Goal: Task Accomplishment & Management: Use online tool/utility

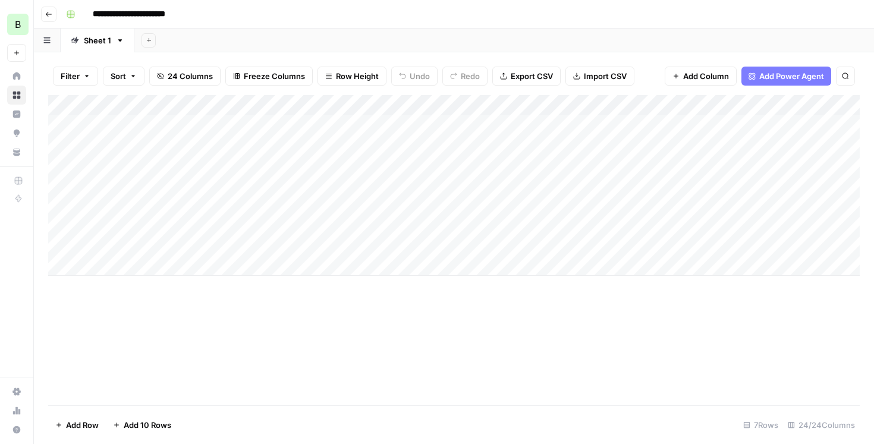
click at [45, 45] on button "button" at bounding box center [47, 40] width 27 height 23
click at [49, 11] on icon "button" at bounding box center [48, 14] width 7 height 7
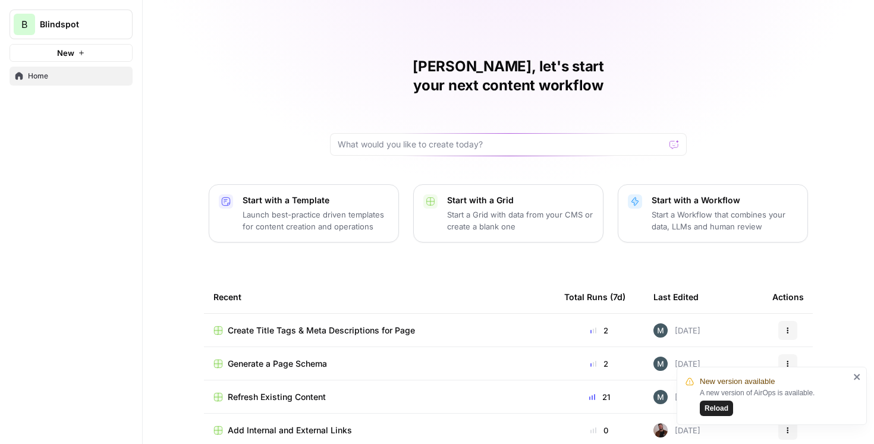
scroll to position [77, 0]
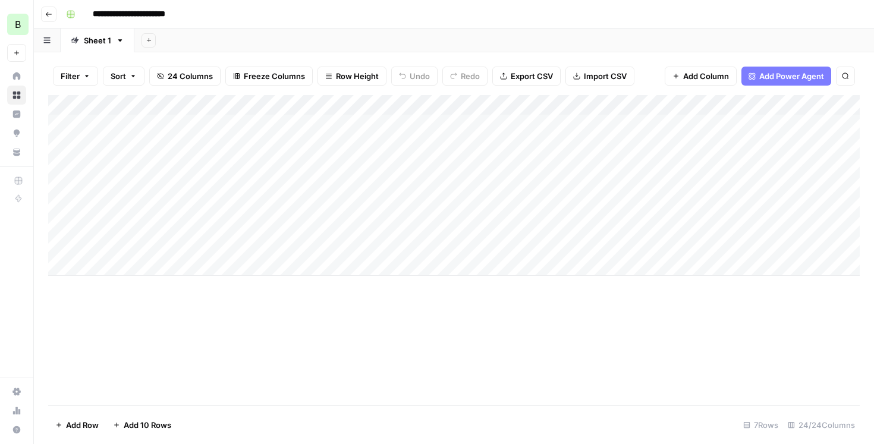
click at [51, 43] on button "button" at bounding box center [47, 40] width 27 height 23
click at [46, 37] on icon "button" at bounding box center [46, 40] width 7 height 6
click at [51, 15] on icon "button" at bounding box center [48, 14] width 7 height 7
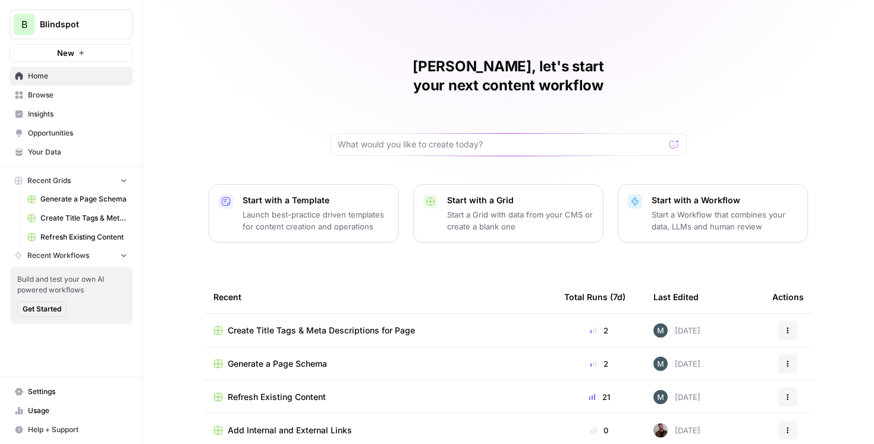
scroll to position [70, 0]
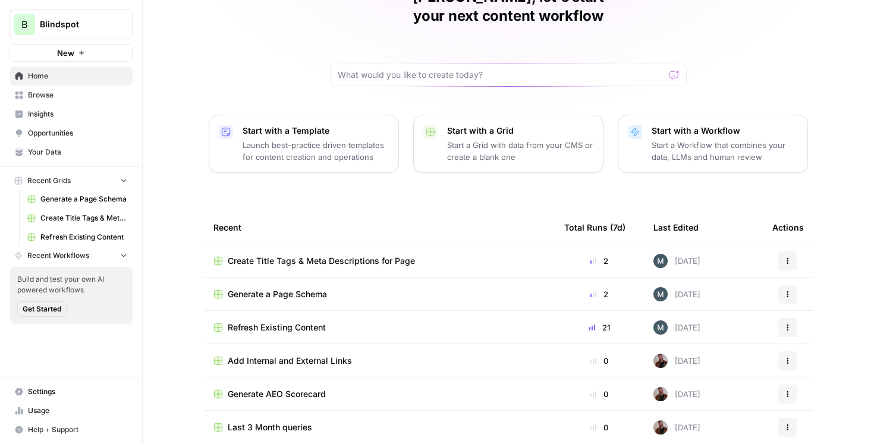
click at [271, 322] on span "Refresh Existing Content" at bounding box center [277, 328] width 98 height 12
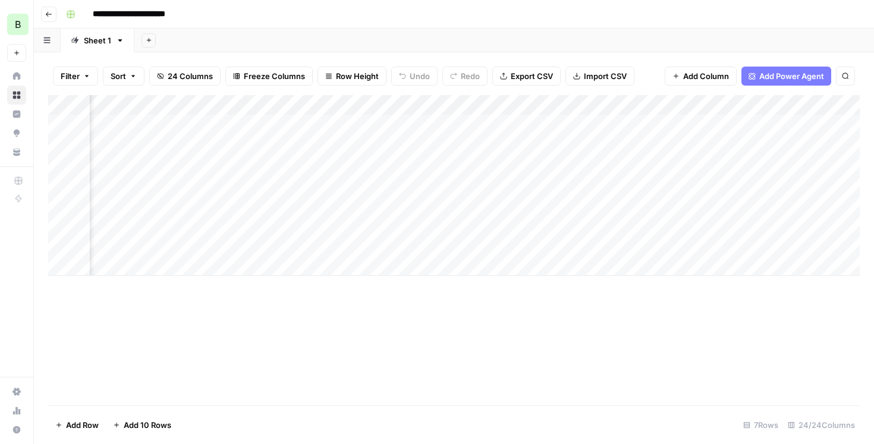
scroll to position [0, 1809]
click at [337, 121] on div "Add Column" at bounding box center [454, 185] width 812 height 181
click at [337, 124] on div "Add Column" at bounding box center [454, 185] width 812 height 181
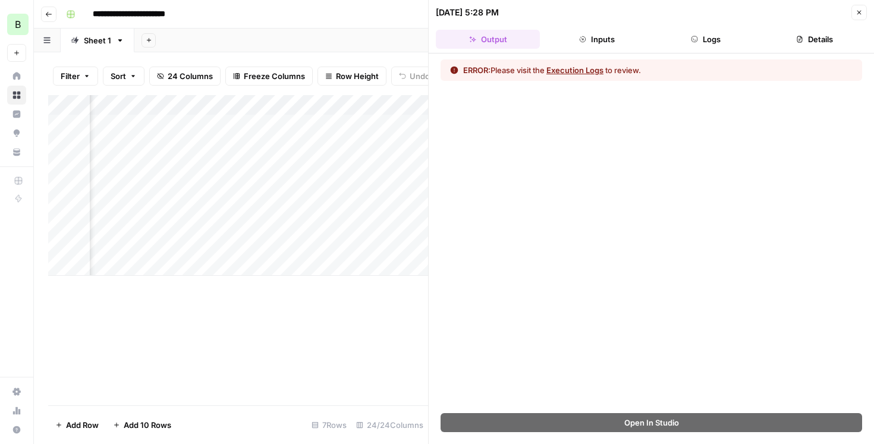
click at [858, 11] on icon "button" at bounding box center [859, 13] width 4 height 4
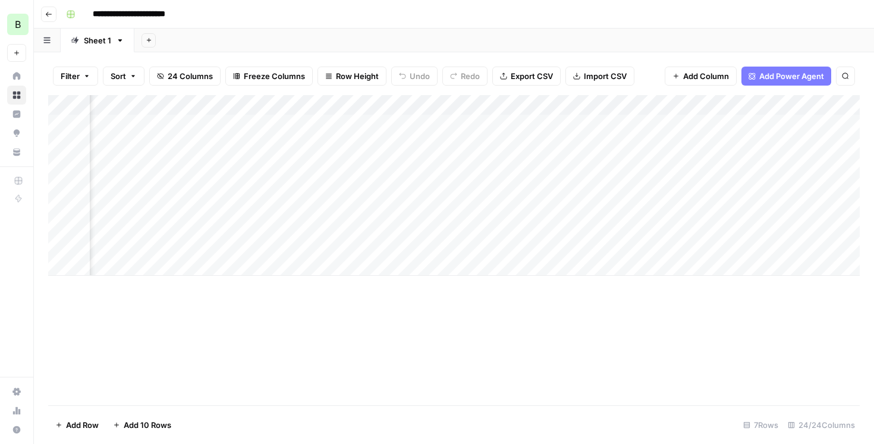
scroll to position [0, 1925]
click at [563, 149] on div "Add Column" at bounding box center [454, 185] width 812 height 181
click at [559, 162] on div "Add Column" at bounding box center [454, 185] width 812 height 181
click at [561, 166] on div "Add Column" at bounding box center [454, 185] width 812 height 181
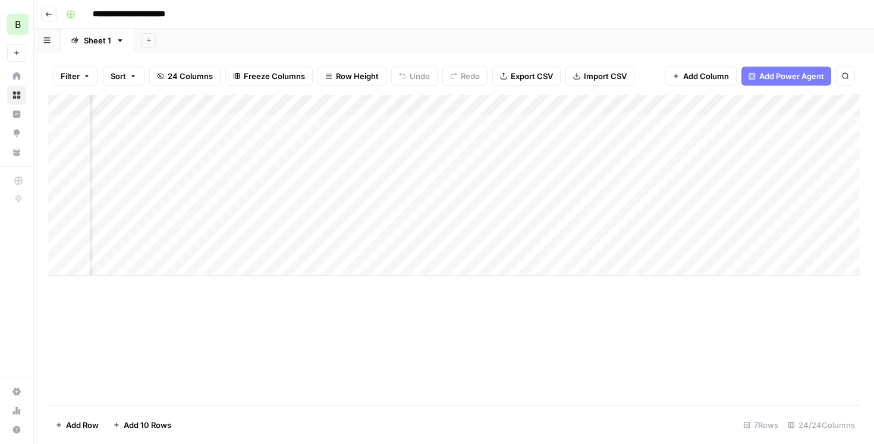
click at [608, 146] on div "Add Column" at bounding box center [454, 185] width 812 height 181
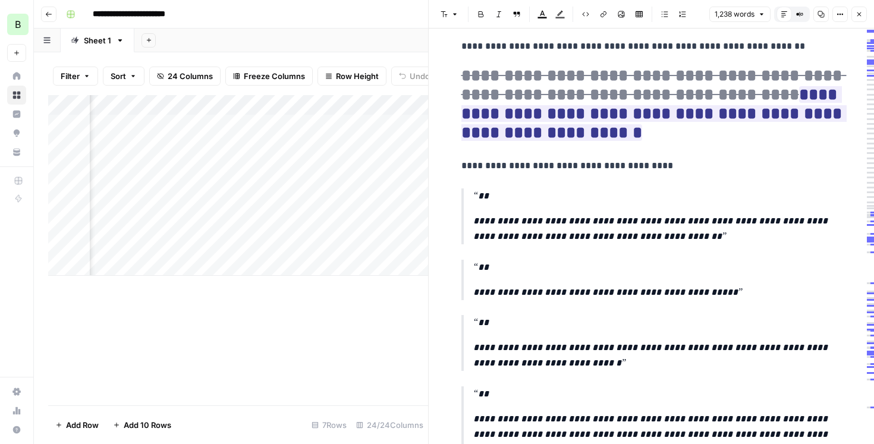
scroll to position [6452, 0]
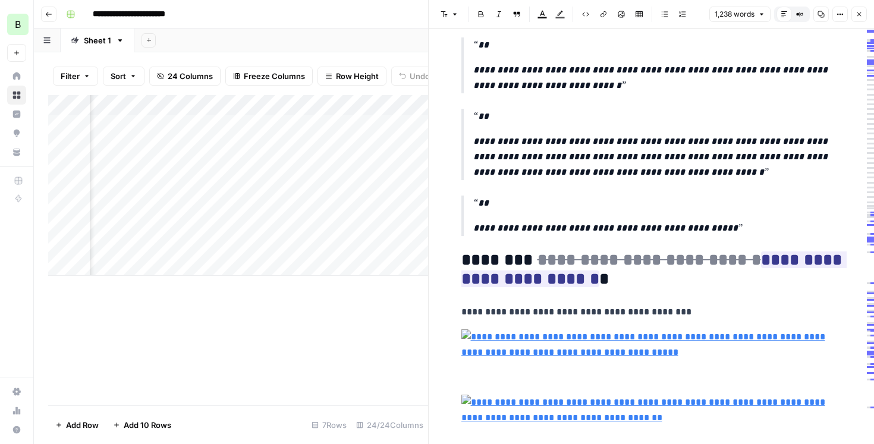
click at [865, 13] on button "Close" at bounding box center [858, 14] width 15 height 15
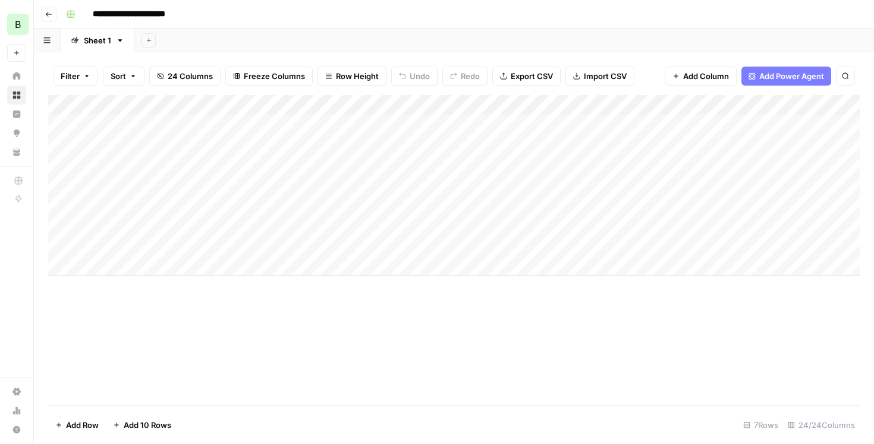
click at [302, 206] on div "Add Column" at bounding box center [454, 185] width 812 height 181
click at [539, 200] on div "Add Column" at bounding box center [454, 185] width 812 height 181
click at [536, 205] on div "Add Column" at bounding box center [454, 185] width 812 height 181
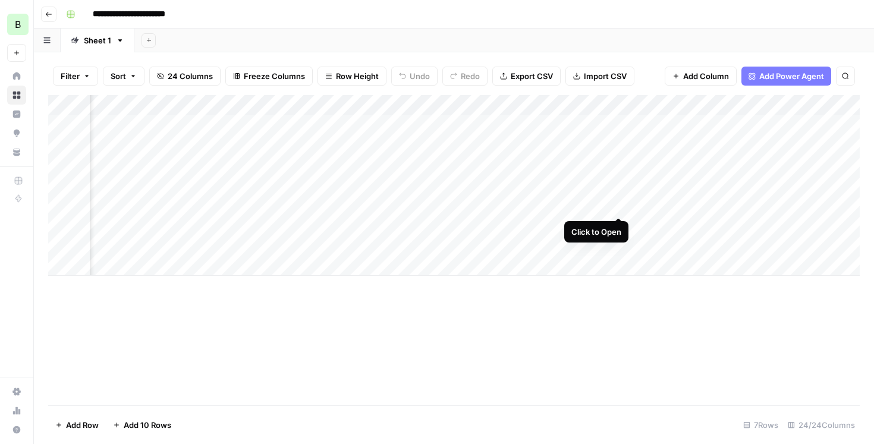
click at [618, 206] on div "Add Column" at bounding box center [454, 185] width 812 height 181
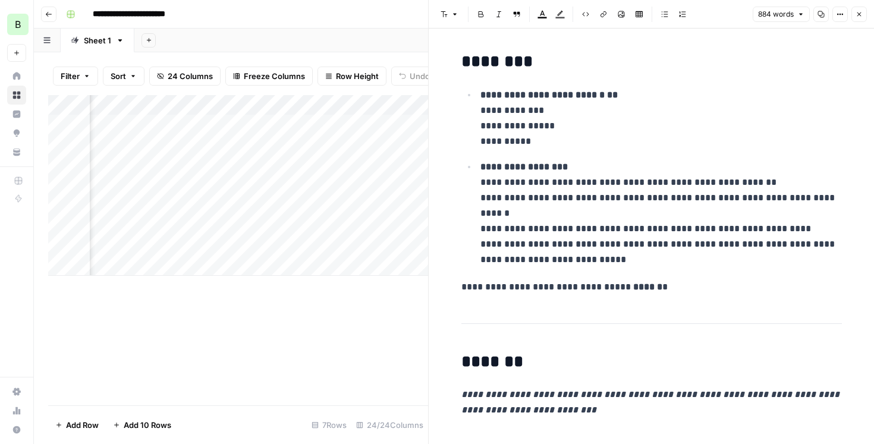
scroll to position [320, 0]
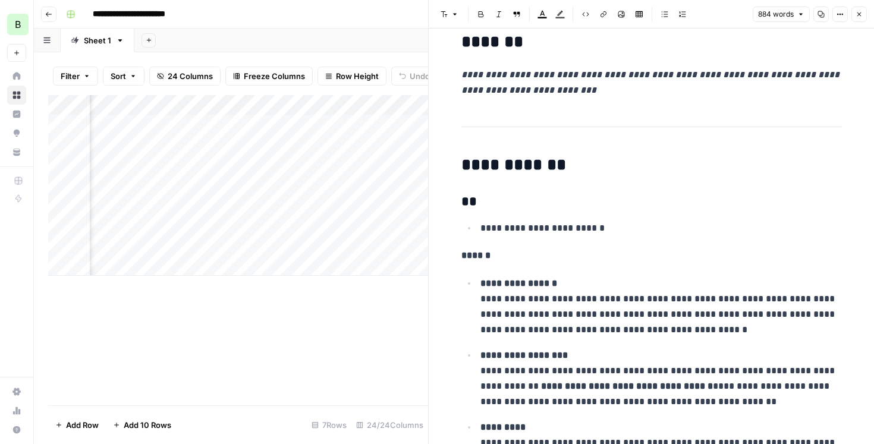
click at [860, 11] on icon "button" at bounding box center [859, 14] width 7 height 7
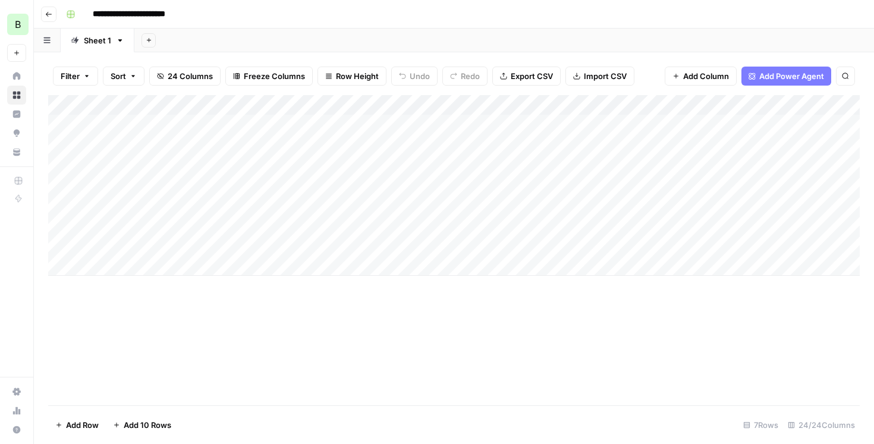
click at [202, 207] on div "Add Column" at bounding box center [454, 185] width 812 height 181
click at [542, 204] on div "Add Column" at bounding box center [454, 185] width 812 height 181
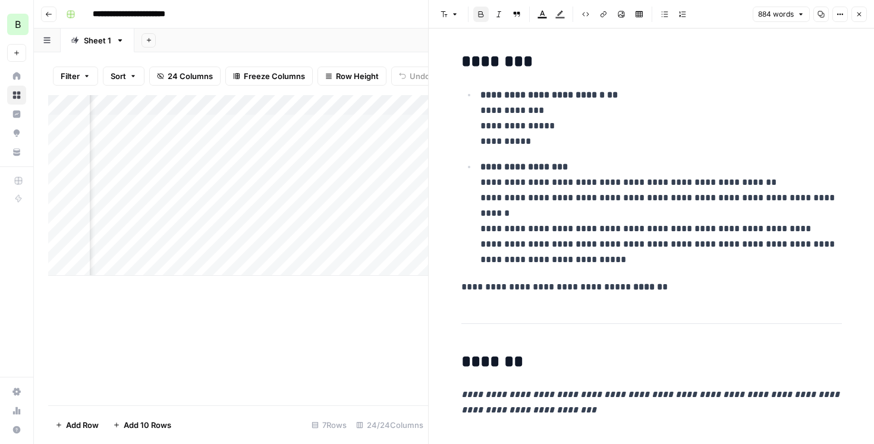
click at [860, 18] on button "Close" at bounding box center [858, 14] width 15 height 15
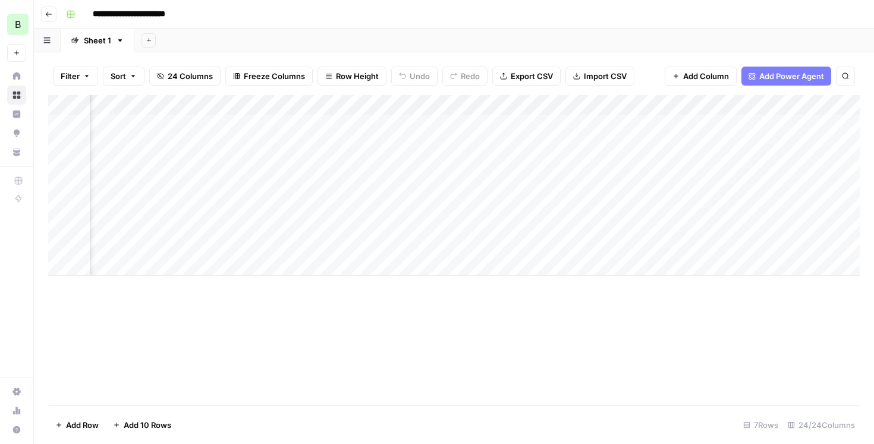
scroll to position [0, 360]
click at [555, 199] on div "Add Column" at bounding box center [454, 185] width 812 height 181
click at [511, 207] on div "Add Column" at bounding box center [454, 185] width 812 height 181
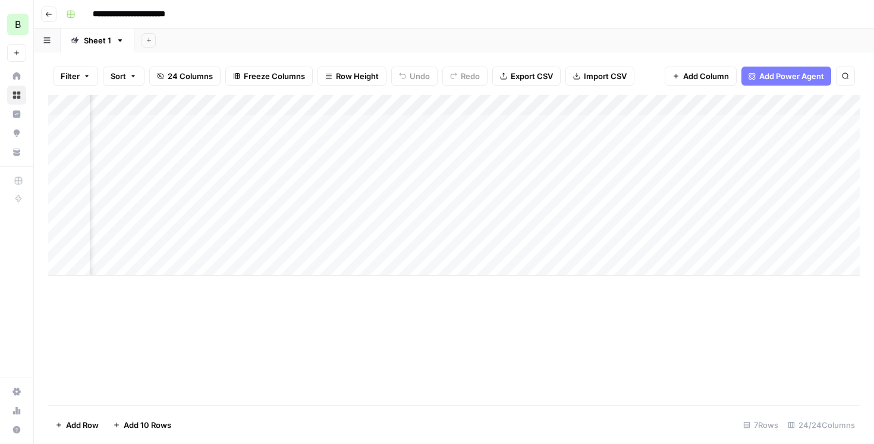
click at [532, 206] on div "Add Column" at bounding box center [454, 185] width 812 height 181
click at [536, 204] on div "Add Column" at bounding box center [454, 185] width 812 height 181
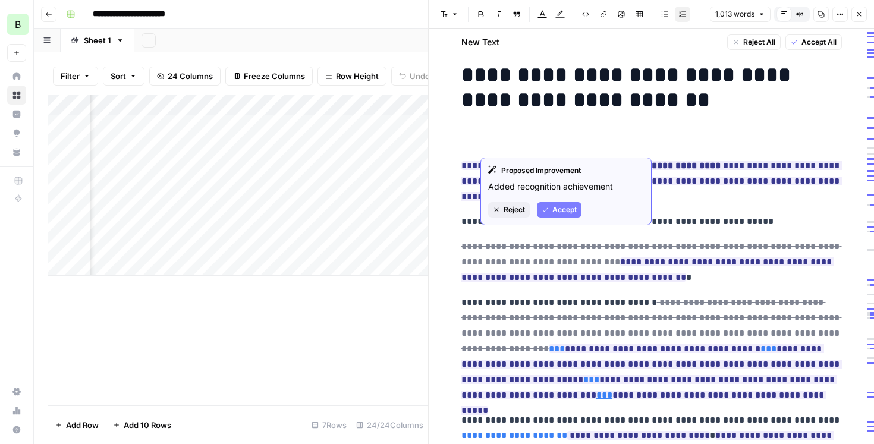
scroll to position [315, 0]
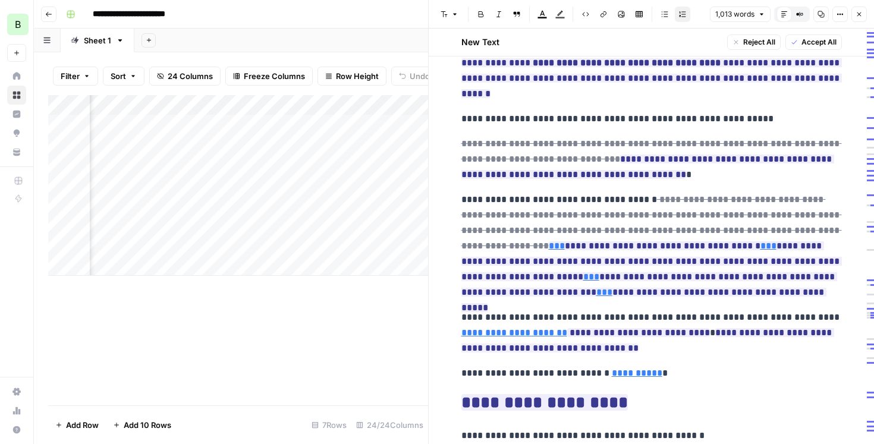
click at [857, 14] on icon "button" at bounding box center [859, 14] width 7 height 7
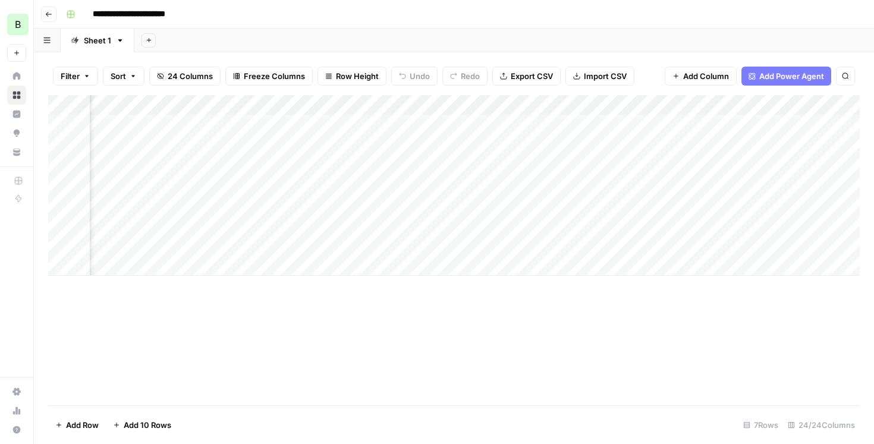
click at [519, 204] on div "Add Column" at bounding box center [454, 185] width 812 height 181
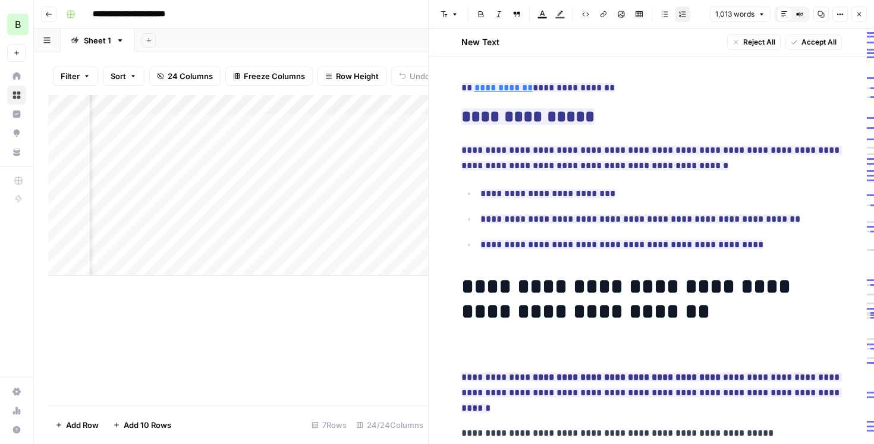
click at [859, 17] on icon "button" at bounding box center [859, 14] width 7 height 7
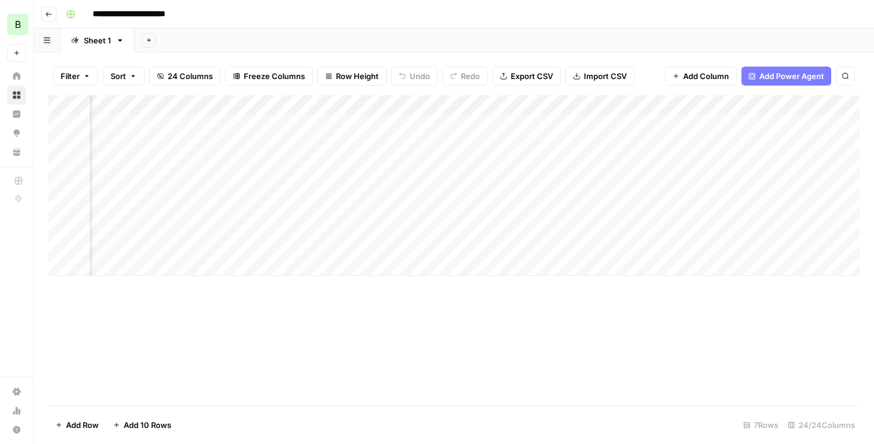
scroll to position [0, 2072]
click at [566, 209] on div "Add Column" at bounding box center [454, 185] width 812 height 181
click at [601, 210] on div "Add Column" at bounding box center [454, 185] width 812 height 181
click at [687, 205] on div "Add Column" at bounding box center [454, 185] width 812 height 181
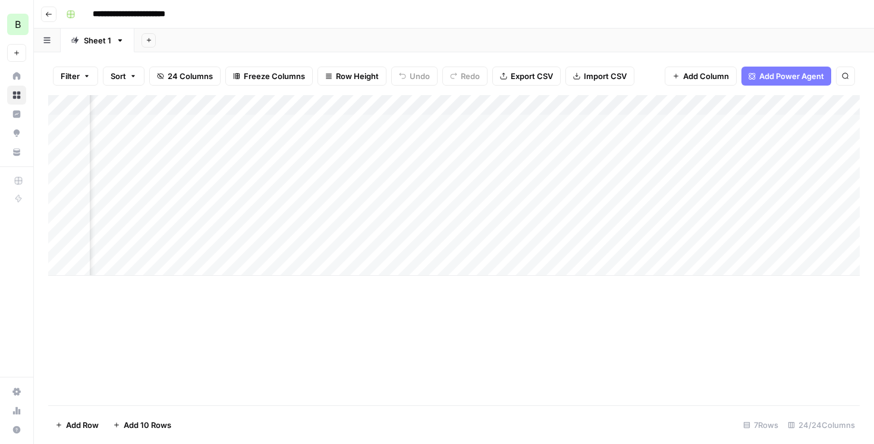
scroll to position [0, 1810]
click at [592, 204] on div "Add Column" at bounding box center [454, 185] width 812 height 181
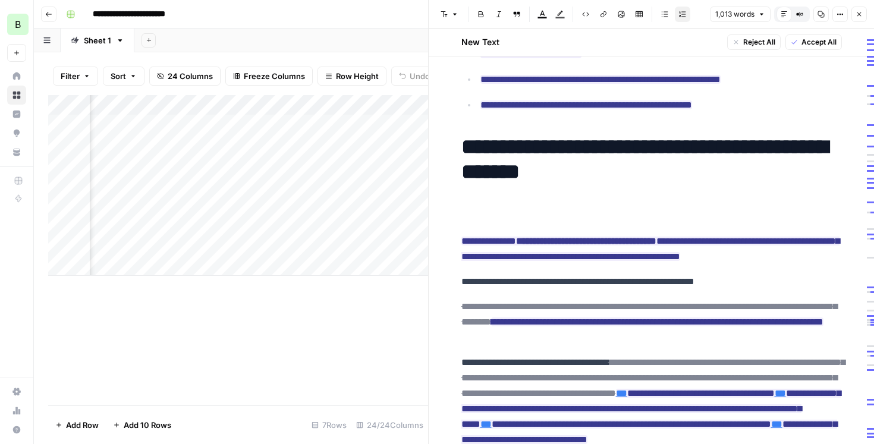
scroll to position [184, 0]
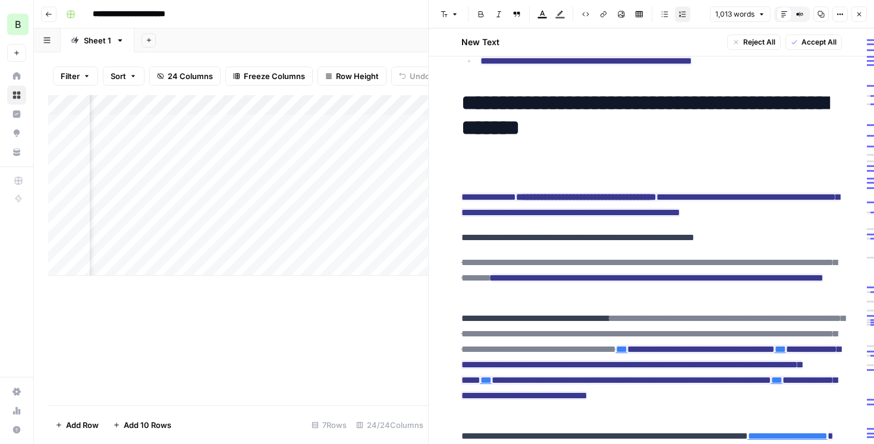
click at [546, 174] on p at bounding box center [651, 166] width 381 height 29
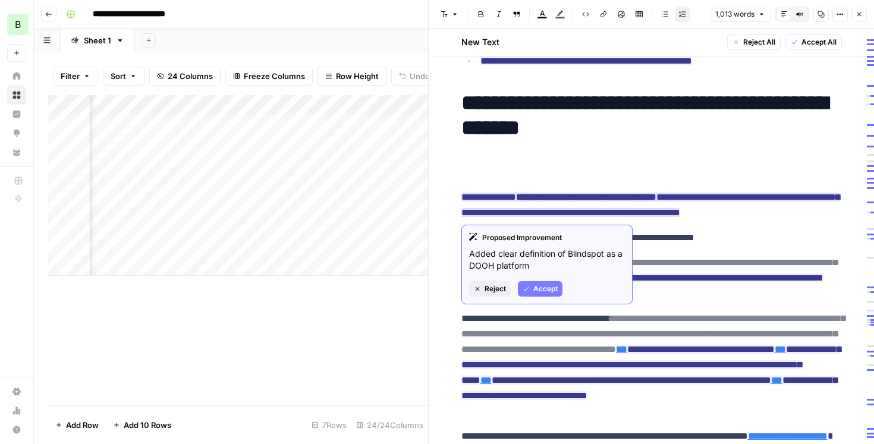
click at [511, 202] on ins "**********" at bounding box center [650, 205] width 378 height 24
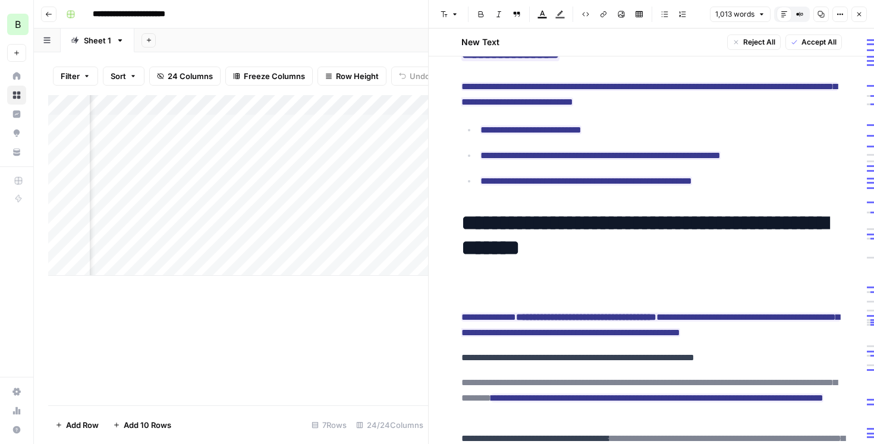
scroll to position [68, 0]
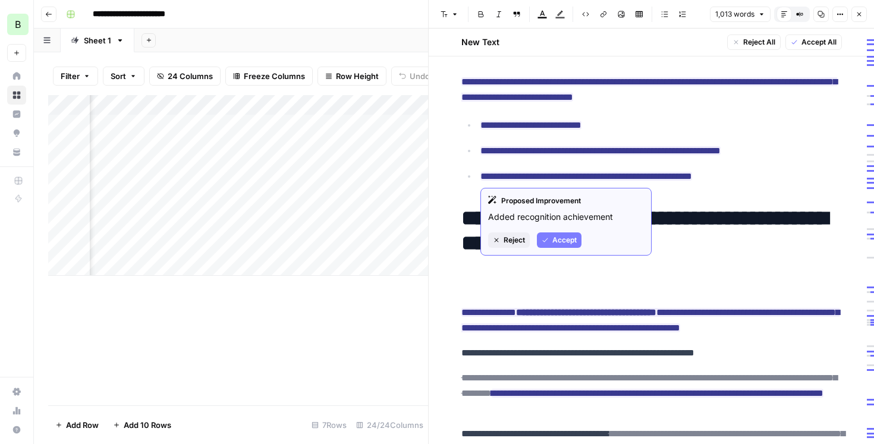
click at [739, 242] on h1 "**********" at bounding box center [651, 231] width 381 height 50
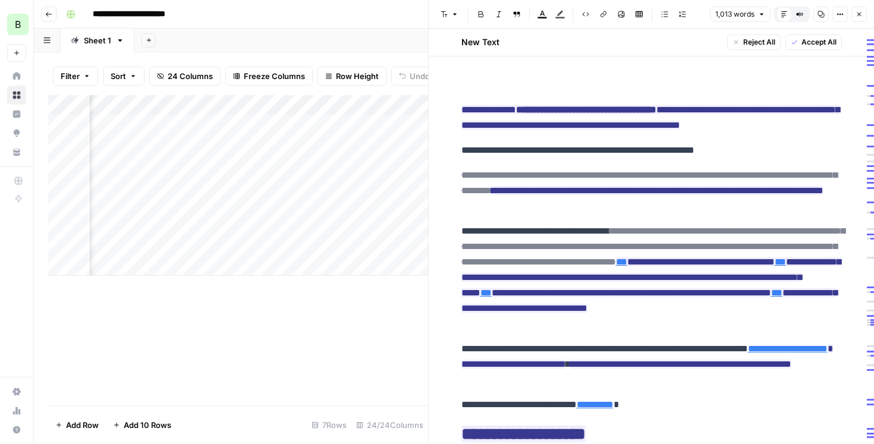
scroll to position [274, 0]
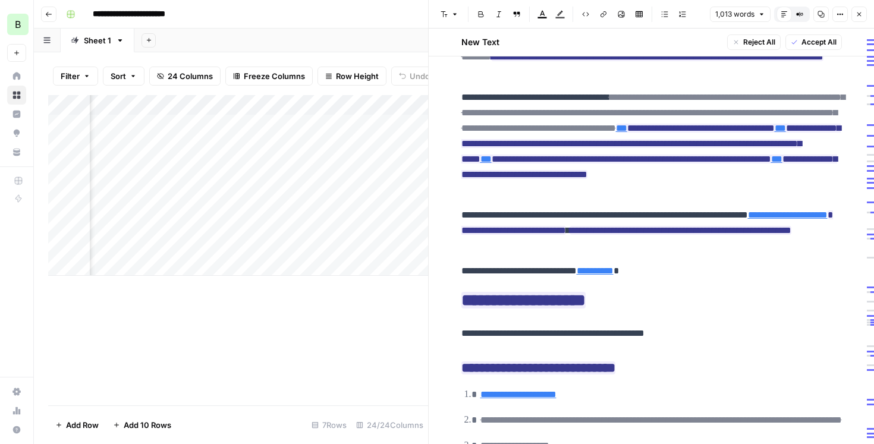
scroll to position [398, 0]
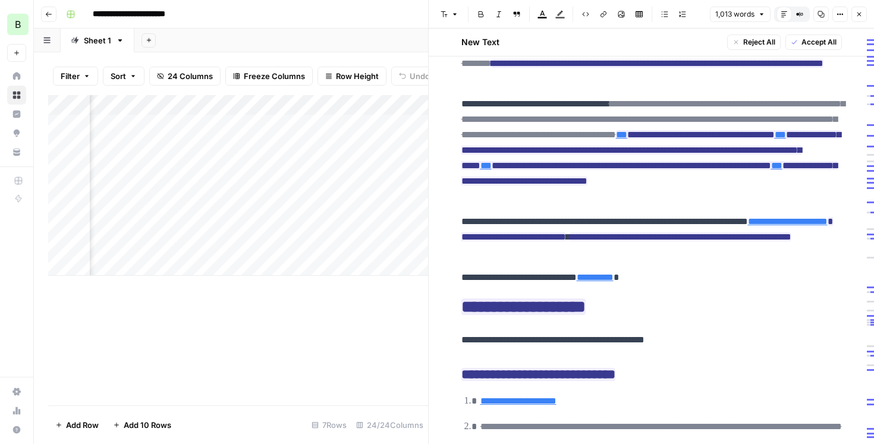
click at [859, 17] on icon "button" at bounding box center [859, 14] width 7 height 7
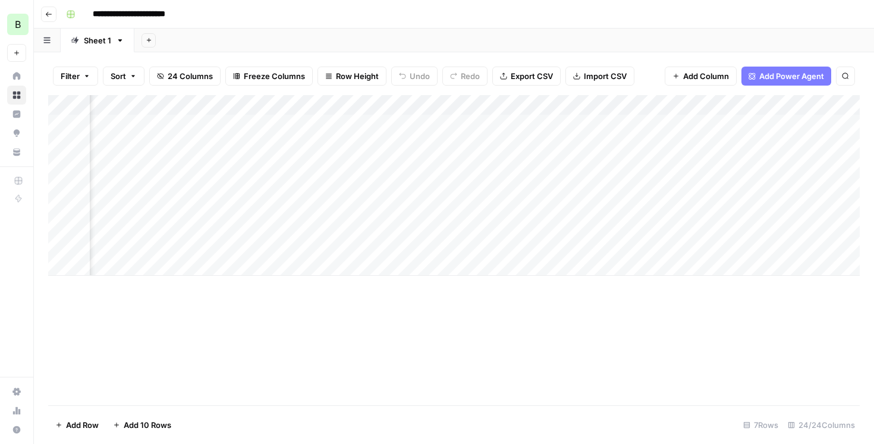
scroll to position [0, 675]
click at [448, 206] on div "Add Column" at bounding box center [454, 185] width 812 height 181
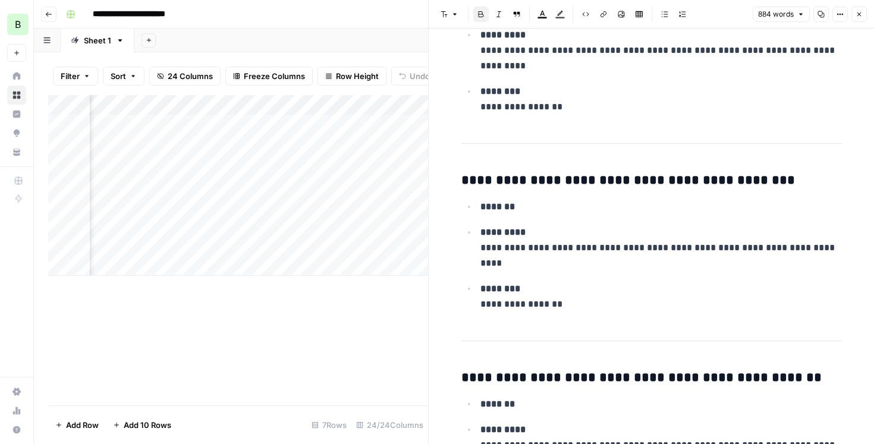
scroll to position [3590, 0]
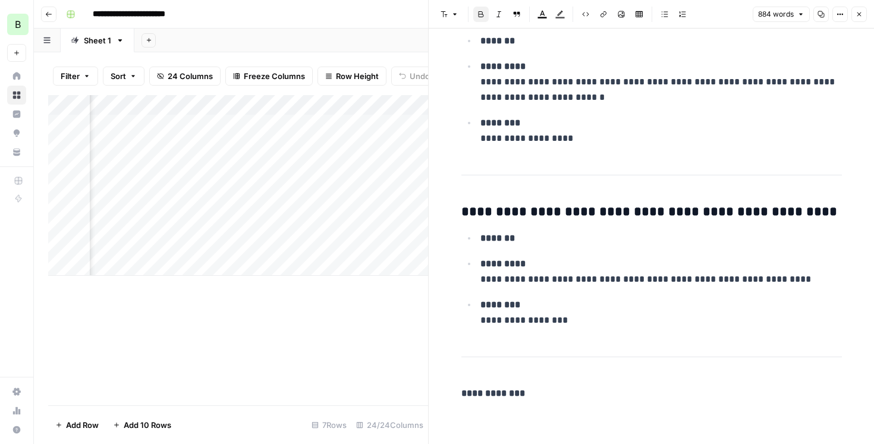
click at [860, 12] on icon "button" at bounding box center [859, 14] width 4 height 4
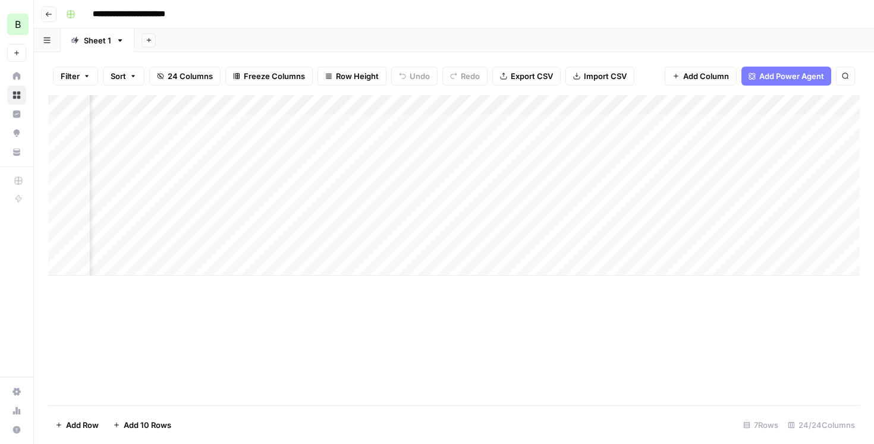
scroll to position [0, 2036]
click at [585, 206] on div "Add Column" at bounding box center [454, 185] width 812 height 181
click at [584, 211] on div "Add Column" at bounding box center [454, 185] width 812 height 181
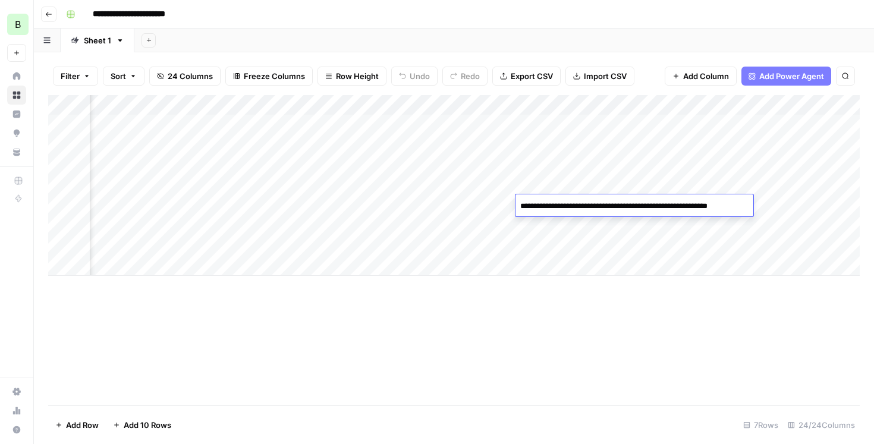
click at [584, 211] on textarea "**********" at bounding box center [634, 206] width 237 height 17
click at [524, 204] on textarea "**********" at bounding box center [634, 206] width 237 height 17
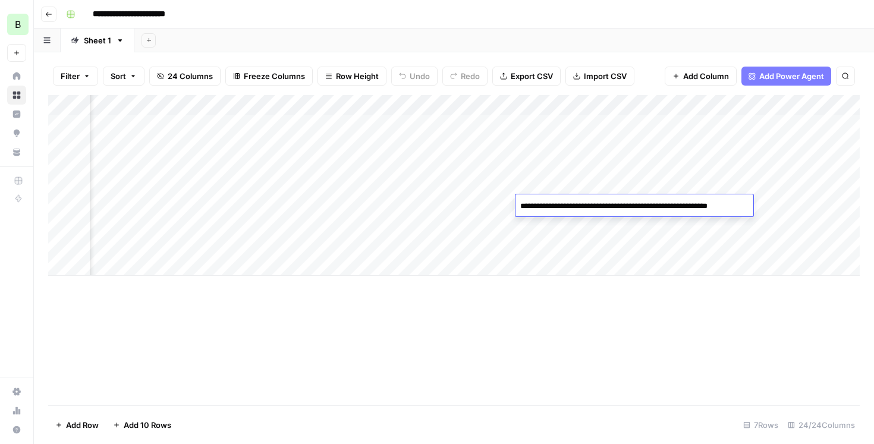
drag, startPoint x: 518, startPoint y: 207, endPoint x: 661, endPoint y: 202, distance: 142.8
click at [661, 202] on textarea "**********" at bounding box center [634, 206] width 237 height 17
click at [619, 313] on div "Add Column" at bounding box center [454, 250] width 812 height 310
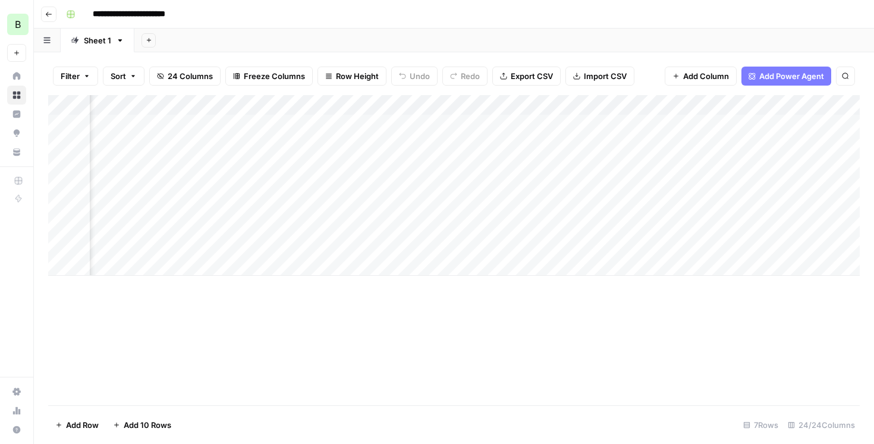
scroll to position [0, 2082]
click at [334, 204] on div "Add Column" at bounding box center [454, 185] width 812 height 181
click at [315, 204] on div "Add Column" at bounding box center [454, 185] width 812 height 181
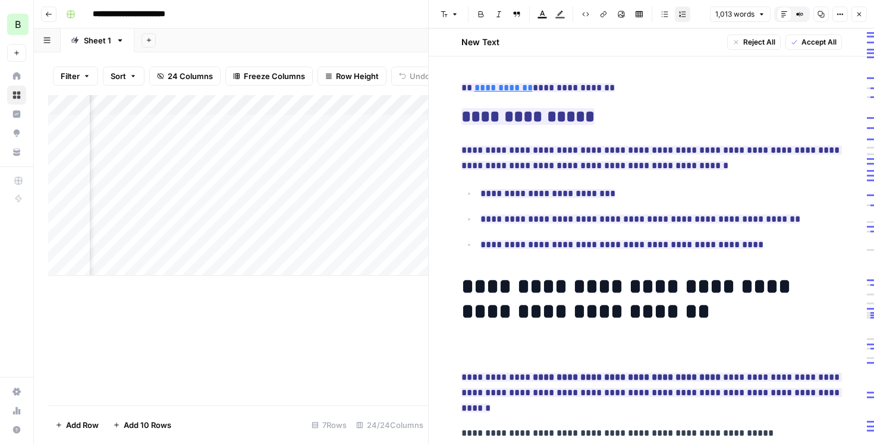
click at [856, 10] on button "Close" at bounding box center [858, 14] width 15 height 15
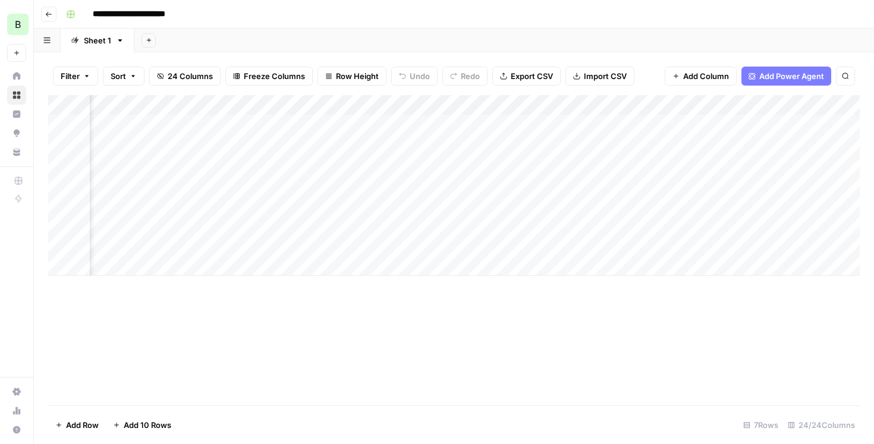
scroll to position [0, 1711]
click at [530, 127] on div "Add Column" at bounding box center [454, 185] width 812 height 181
click at [577, 124] on div "Add Column" at bounding box center [454, 185] width 812 height 181
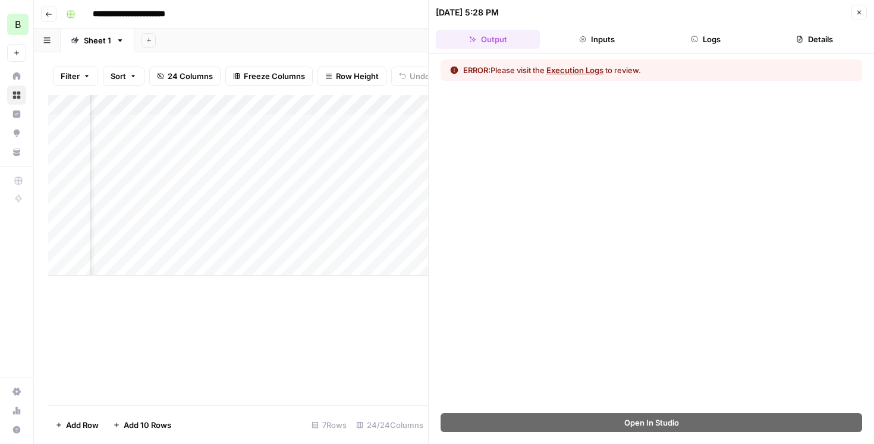
click at [576, 68] on button "Execution Logs" at bounding box center [574, 70] width 57 height 12
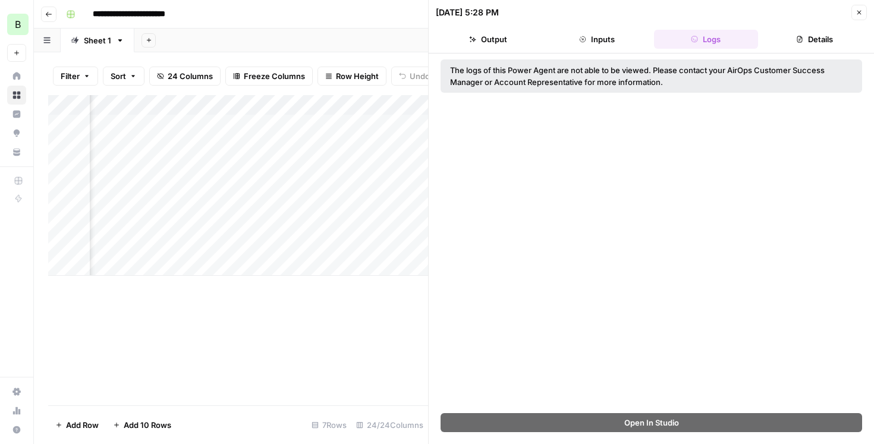
click at [503, 45] on button "Output" at bounding box center [488, 39] width 104 height 19
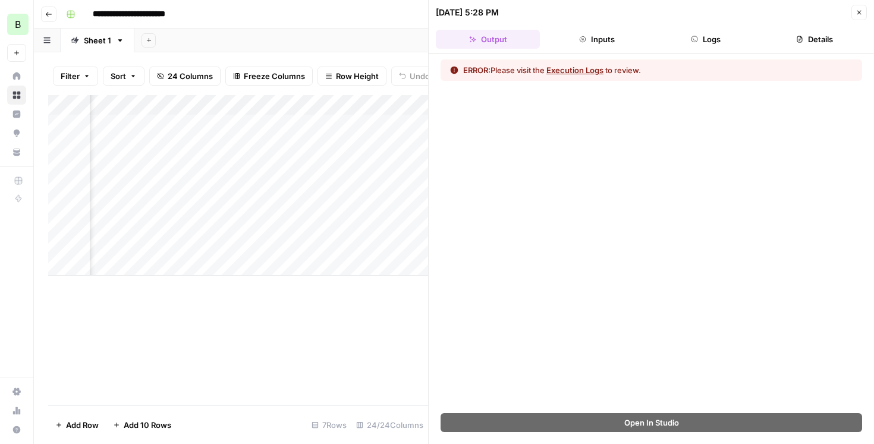
click at [692, 39] on icon "button" at bounding box center [694, 39] width 7 height 7
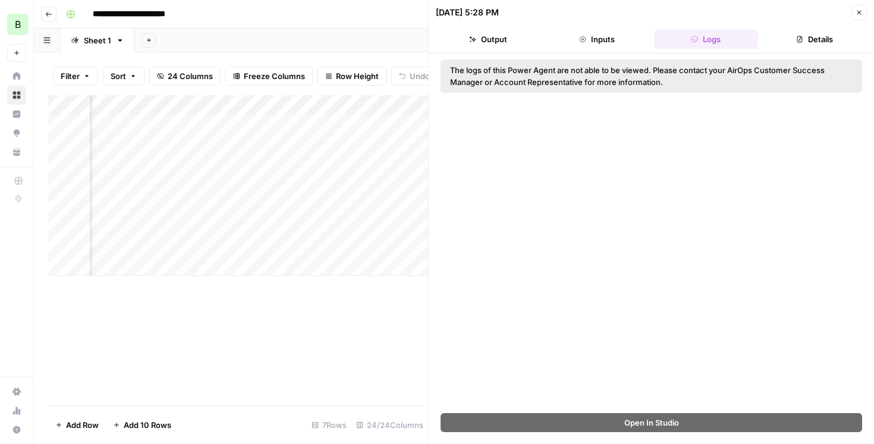
click at [486, 44] on button "Output" at bounding box center [488, 39] width 104 height 19
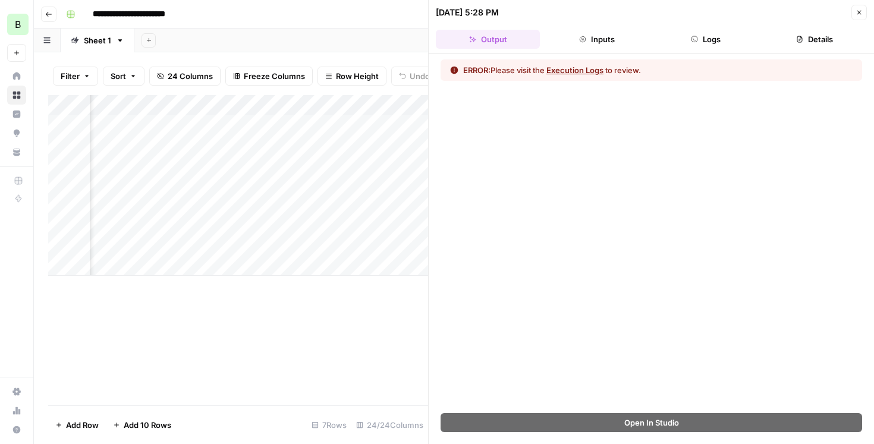
click at [862, 12] on icon "button" at bounding box center [859, 12] width 7 height 7
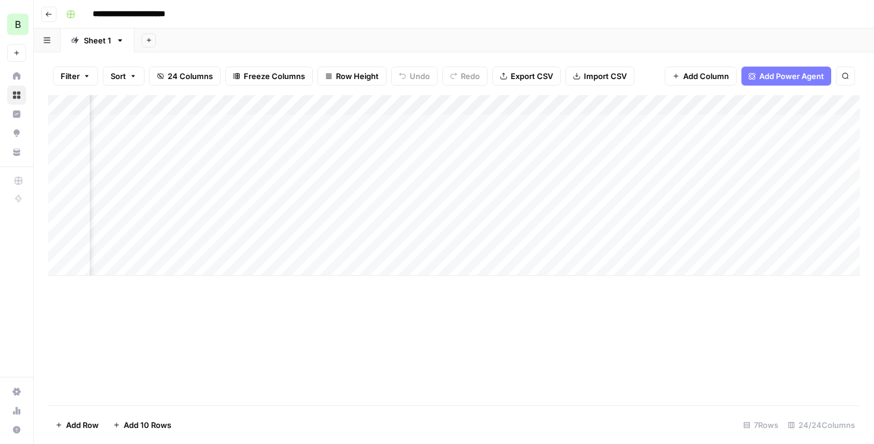
scroll to position [0, 2022]
click at [450, 188] on div "Add Column" at bounding box center [454, 185] width 812 height 181
click at [463, 181] on div "Add Column" at bounding box center [454, 185] width 812 height 181
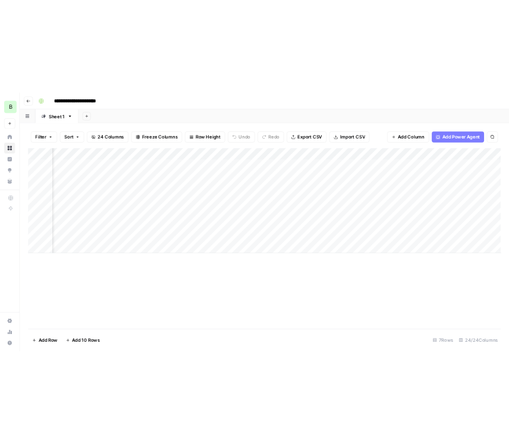
scroll to position [0, 2321]
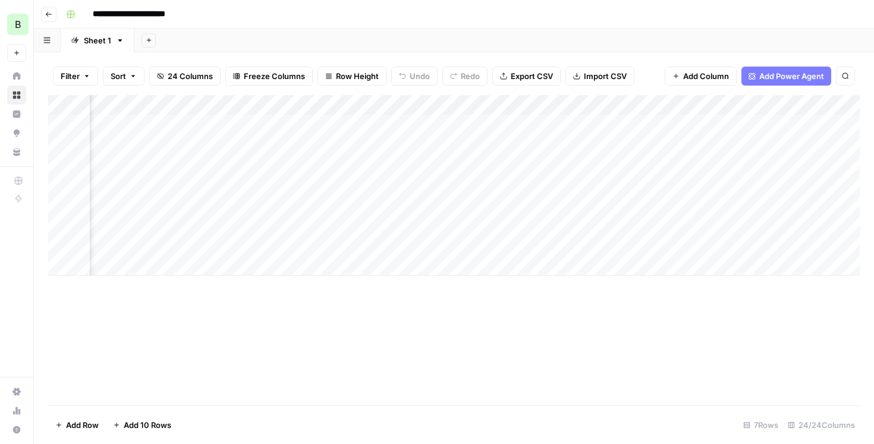
click at [271, 203] on div "Add Column" at bounding box center [454, 185] width 812 height 181
click at [293, 204] on div "Add Column" at bounding box center [454, 185] width 812 height 181
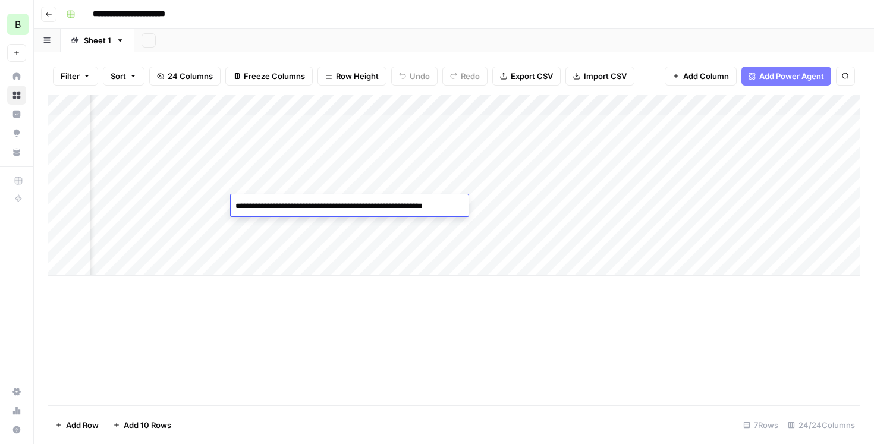
click at [293, 204] on textarea "**********" at bounding box center [349, 206] width 237 height 17
click at [325, 206] on textarea "**********" at bounding box center [349, 206] width 237 height 17
drag, startPoint x: 378, startPoint y: 207, endPoint x: 232, endPoint y: 205, distance: 145.1
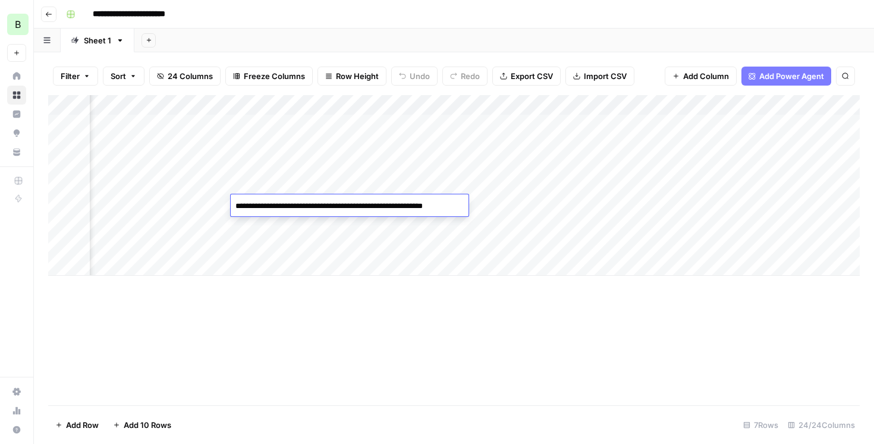
click at [232, 205] on textarea "**********" at bounding box center [349, 206] width 237 height 17
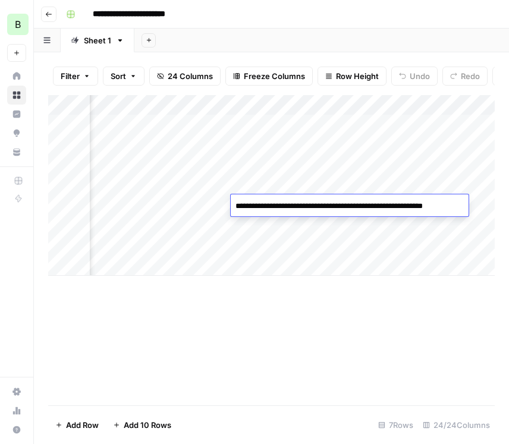
click at [357, 241] on div "Add Column" at bounding box center [271, 185] width 447 height 181
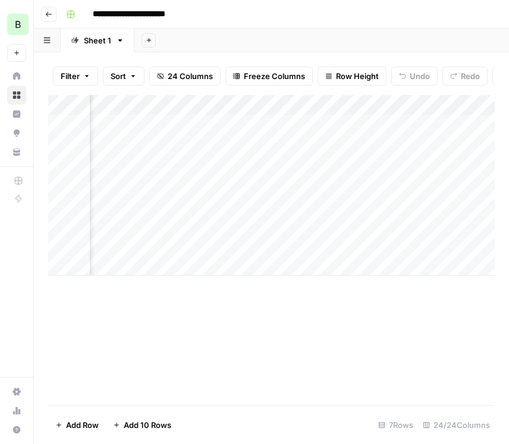
click at [387, 206] on div "Add Column" at bounding box center [271, 185] width 447 height 181
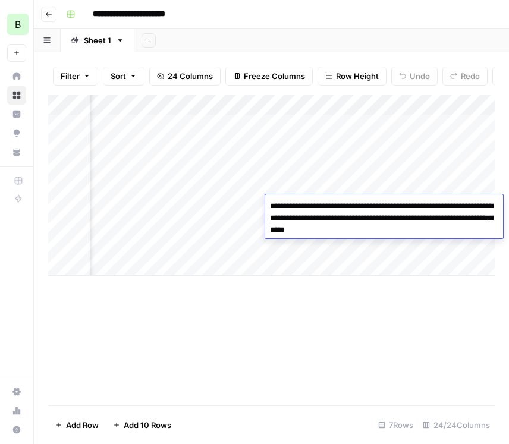
click at [370, 217] on textarea "**********" at bounding box center [384, 218] width 238 height 40
click at [373, 215] on textarea "**********" at bounding box center [384, 218] width 238 height 40
click at [377, 183] on div "Add Column" at bounding box center [271, 185] width 447 height 181
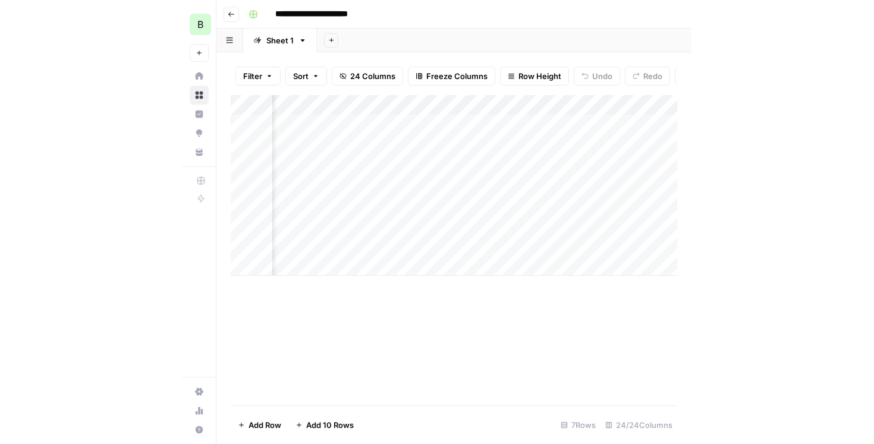
scroll to position [0, 2174]
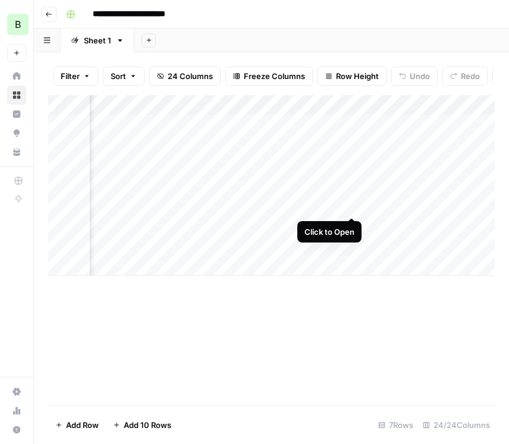
click at [350, 202] on div "Add Column" at bounding box center [271, 185] width 447 height 181
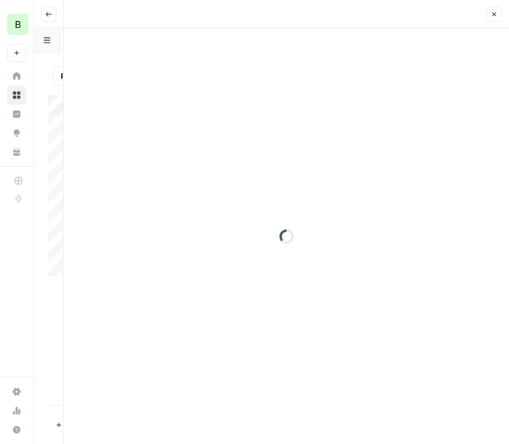
click at [498, 14] on button "Close" at bounding box center [493, 14] width 15 height 15
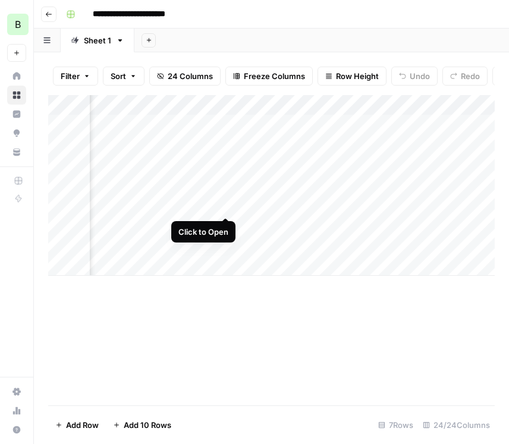
click at [226, 203] on div "Add Column" at bounding box center [271, 185] width 447 height 181
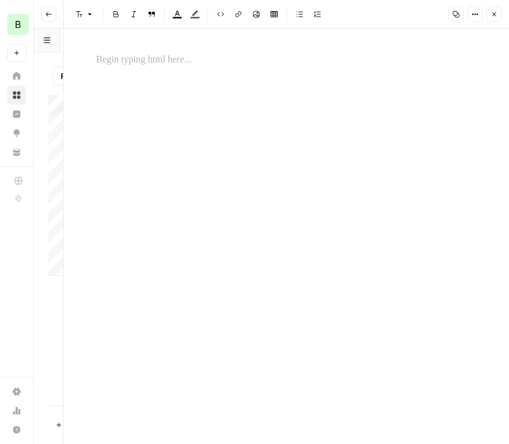
click at [491, 19] on button "Close" at bounding box center [493, 14] width 15 height 15
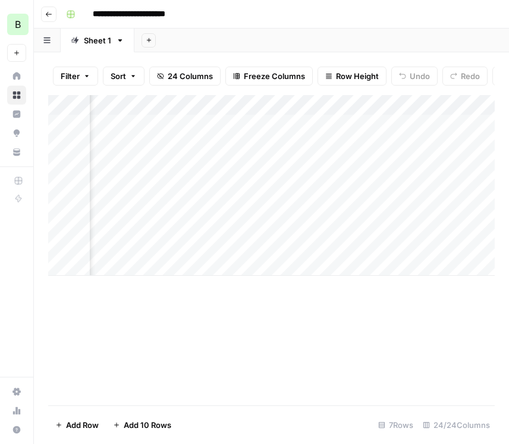
click at [242, 205] on div "Add Column" at bounding box center [271, 185] width 447 height 181
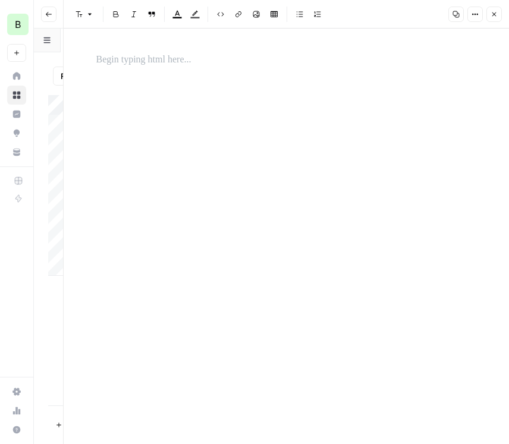
click at [492, 11] on icon "button" at bounding box center [494, 14] width 7 height 7
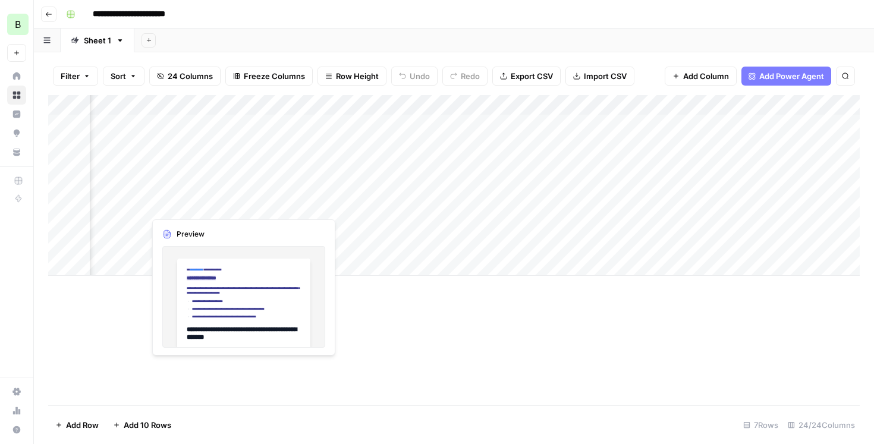
click at [199, 209] on div "Add Column" at bounding box center [454, 185] width 812 height 181
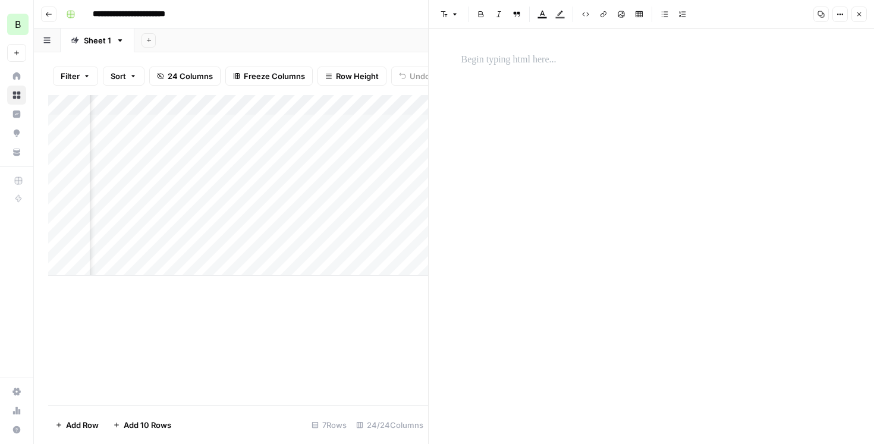
click at [865, 14] on button "Close" at bounding box center [858, 14] width 15 height 15
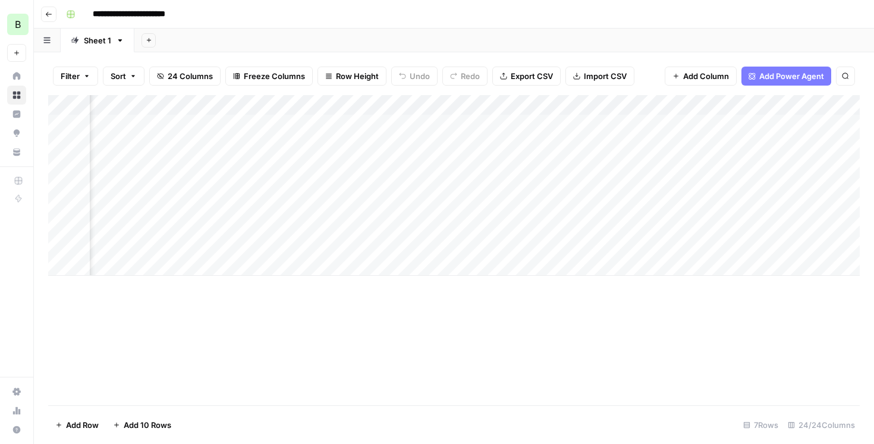
scroll to position [0, 1819]
click at [488, 203] on div "Add Column" at bounding box center [454, 185] width 812 height 181
click at [580, 227] on div "Add Column" at bounding box center [454, 185] width 812 height 181
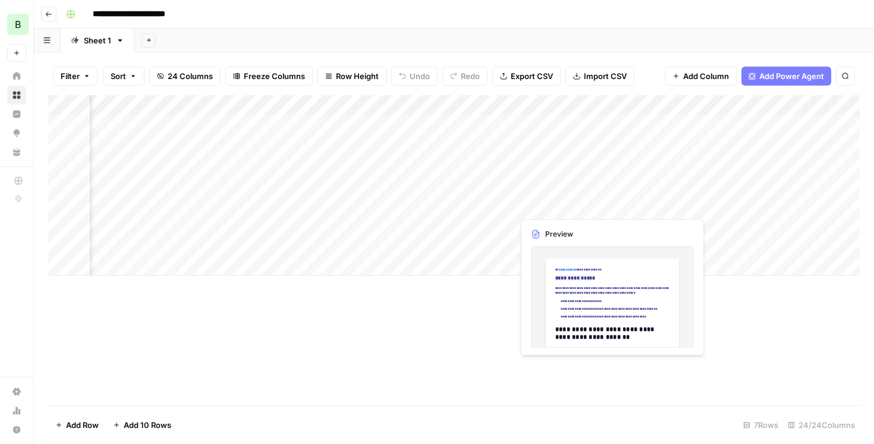
click at [611, 205] on div "Add Column" at bounding box center [454, 185] width 812 height 181
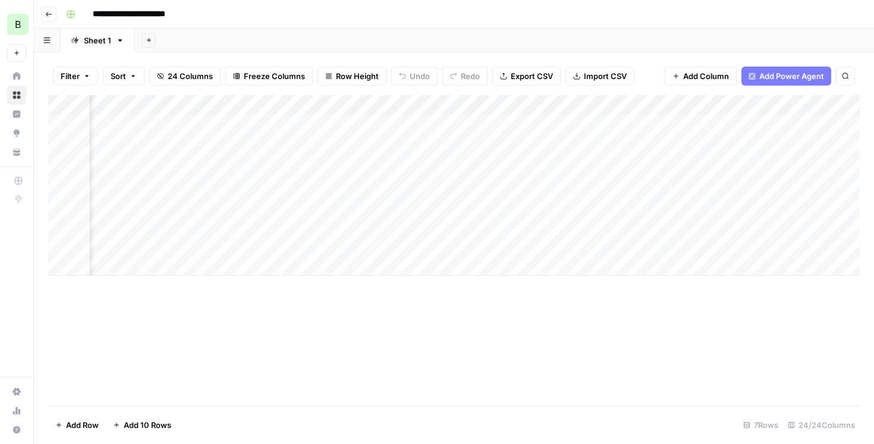
click at [611, 205] on div "Add Column" at bounding box center [454, 185] width 812 height 181
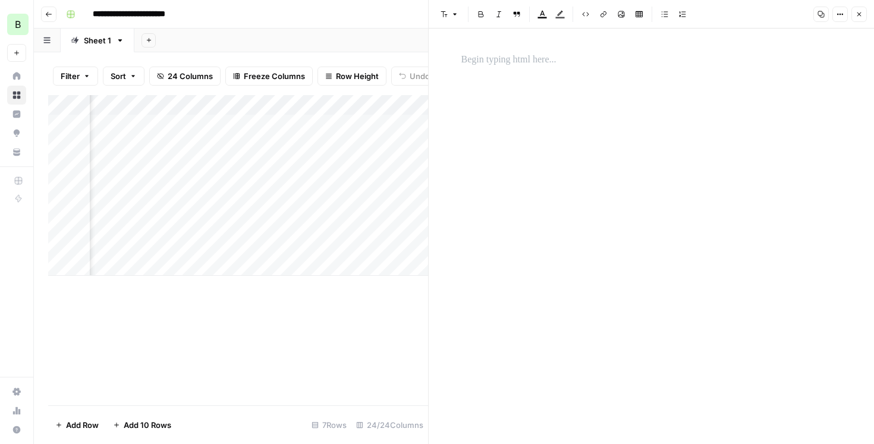
click at [860, 15] on icon "button" at bounding box center [859, 14] width 4 height 4
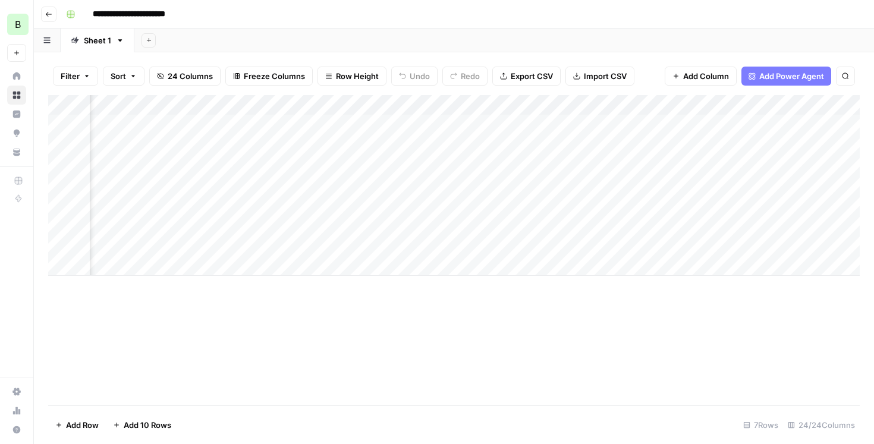
scroll to position [0, 2374]
click at [414, 211] on div "Add Column" at bounding box center [454, 185] width 812 height 181
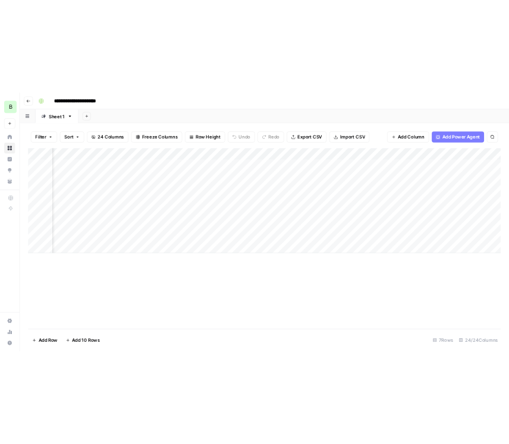
scroll to position [0, 1982]
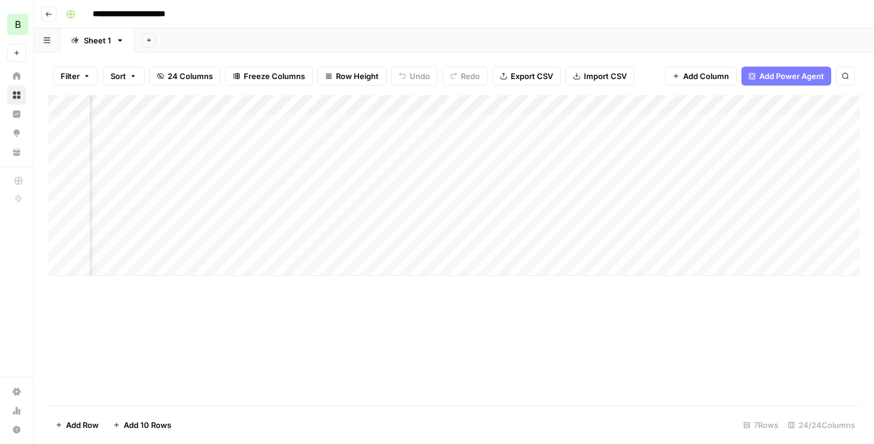
click at [380, 207] on div "Add Column" at bounding box center [454, 185] width 812 height 181
click at [416, 203] on div "Add Column" at bounding box center [454, 185] width 812 height 181
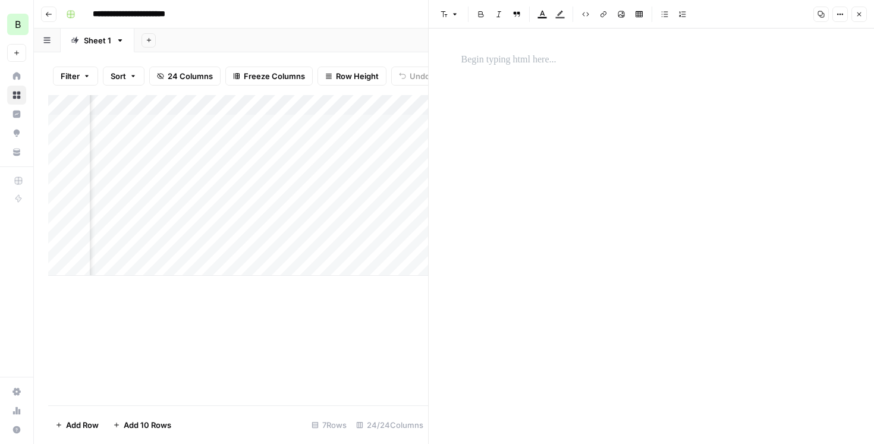
click at [495, 105] on div at bounding box center [651, 227] width 395 height 359
click at [493, 70] on div at bounding box center [651, 60] width 395 height 25
click at [859, 13] on icon "button" at bounding box center [859, 14] width 4 height 4
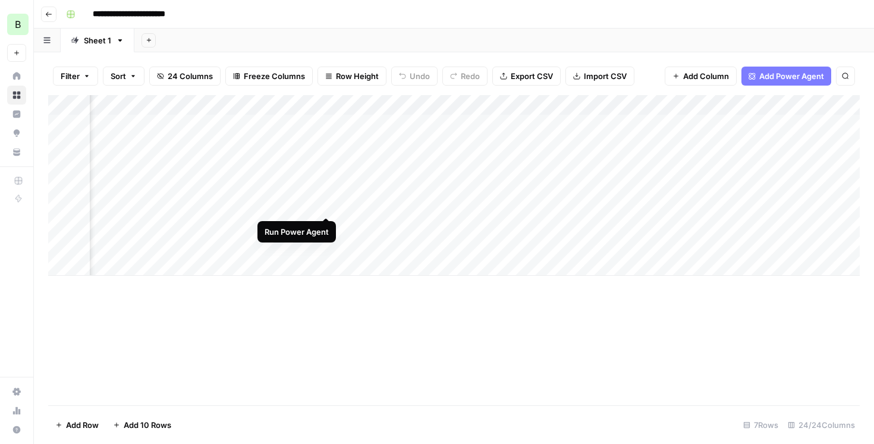
click at [322, 206] on div "Add Column" at bounding box center [454, 185] width 812 height 181
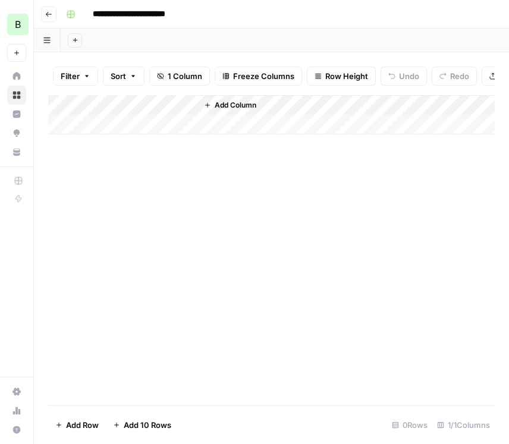
click at [49, 4] on header "**********" at bounding box center [271, 14] width 475 height 29
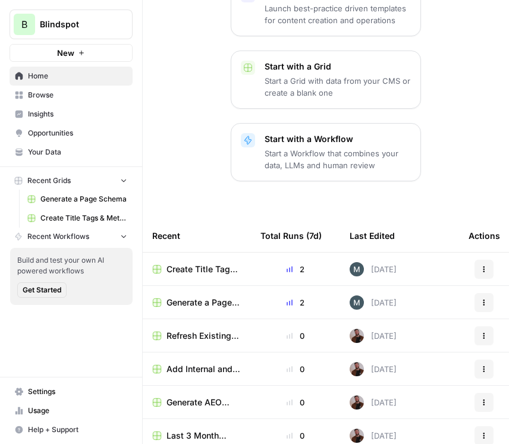
scroll to position [215, 0]
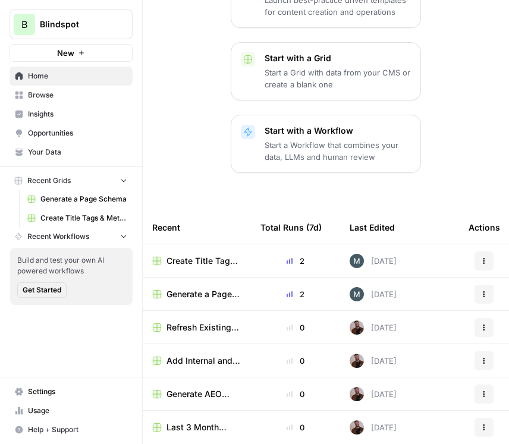
click at [199, 322] on span "Refresh Existing Content (1)" at bounding box center [203, 328] width 75 height 12
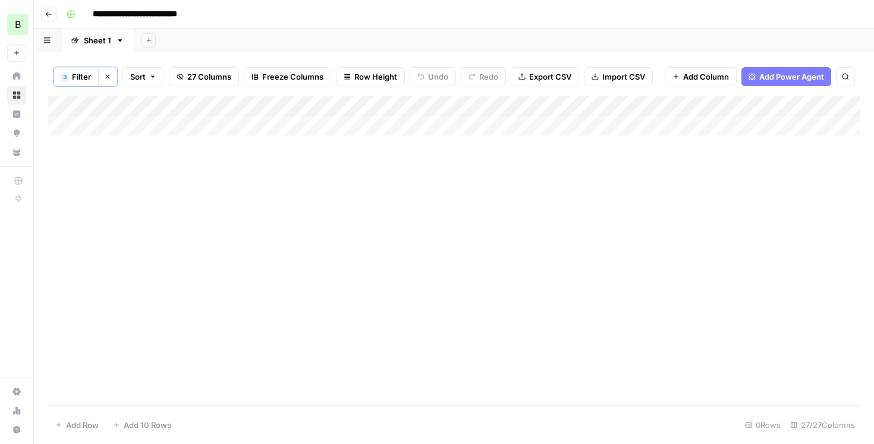
click at [52, 14] on span "Go back" at bounding box center [52, 14] width 1 height 1
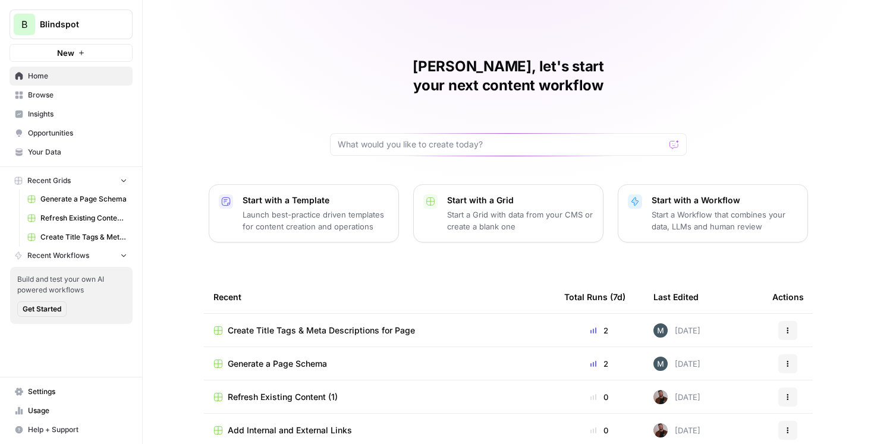
scroll to position [70, 0]
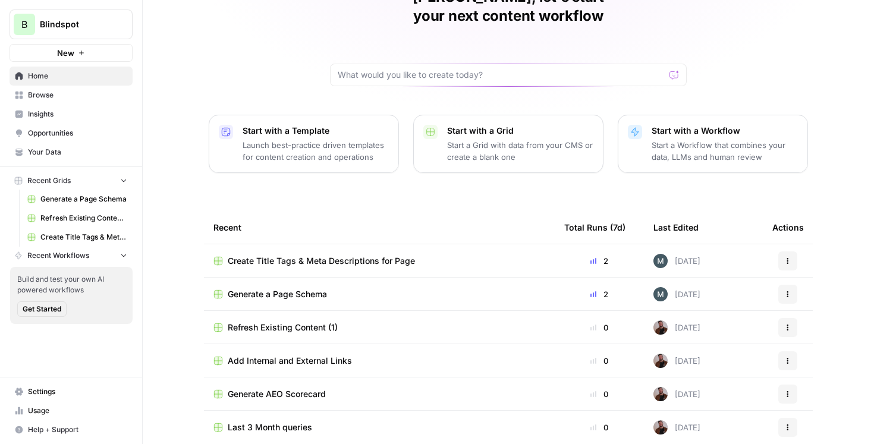
click at [293, 322] on span "Refresh Existing Content (1)" at bounding box center [283, 328] width 110 height 12
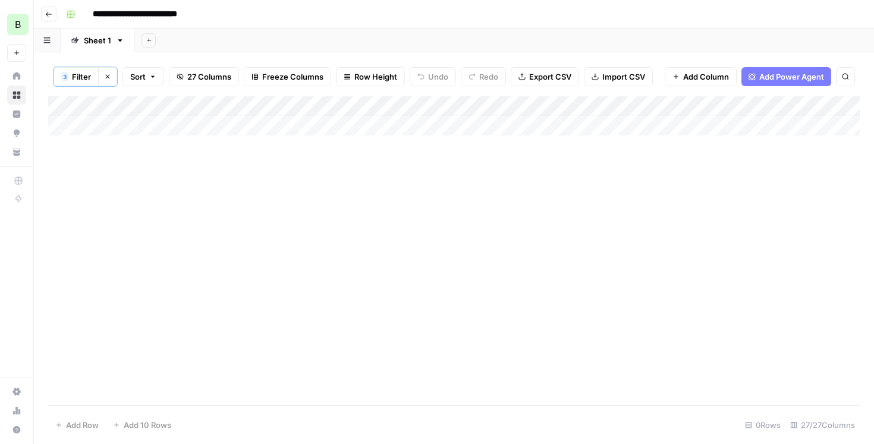
click at [87, 78] on span "Filter" at bounding box center [81, 77] width 19 height 12
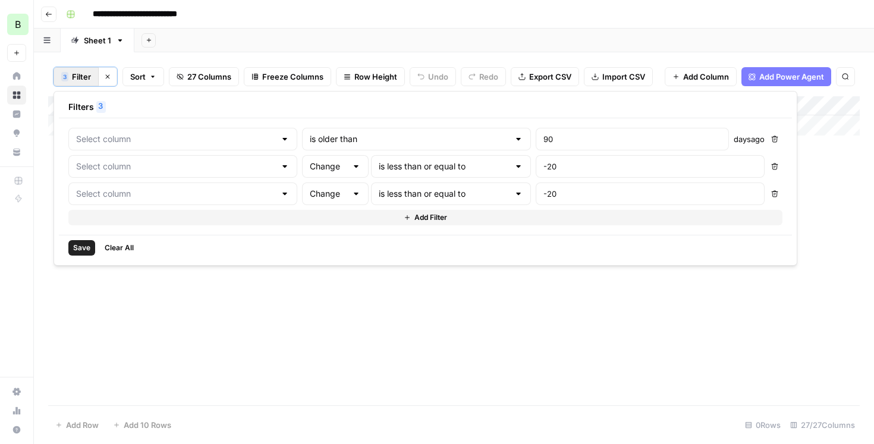
type input "Article Modified Date"
type input "Clicks 30D"
type input "Position 30D"
click at [87, 78] on span "Filter" at bounding box center [81, 77] width 19 height 12
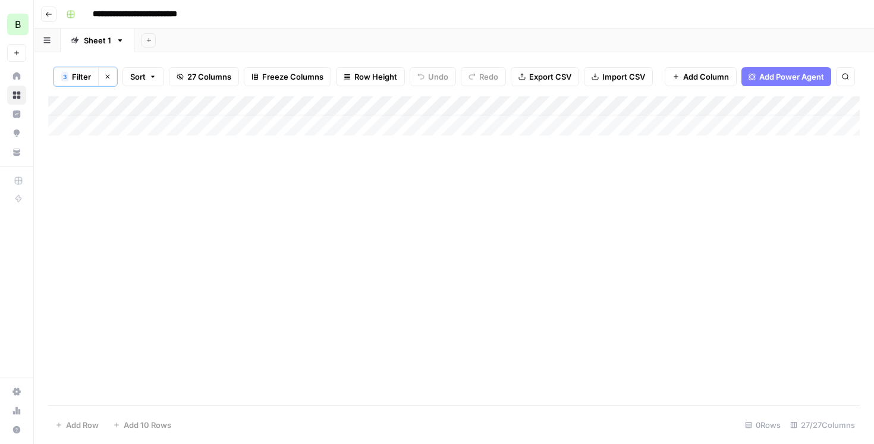
click at [50, 17] on icon "button" at bounding box center [48, 14] width 7 height 7
